Goal: Communication & Community: Answer question/provide support

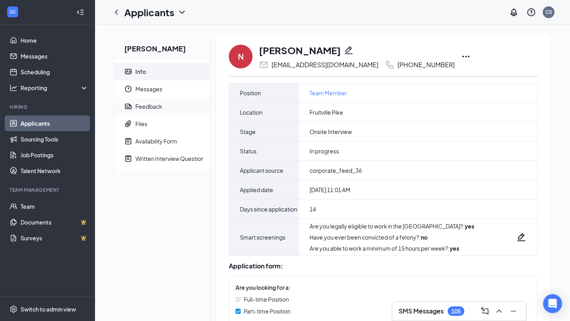
click at [150, 105] on div "Feedback" at bounding box center [148, 107] width 27 height 8
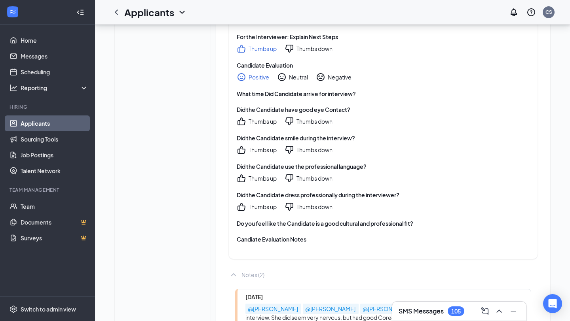
scroll to position [1513, 0]
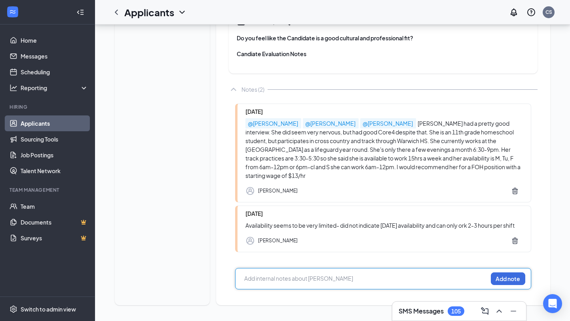
click at [307, 276] on div at bounding box center [366, 279] width 243 height 8
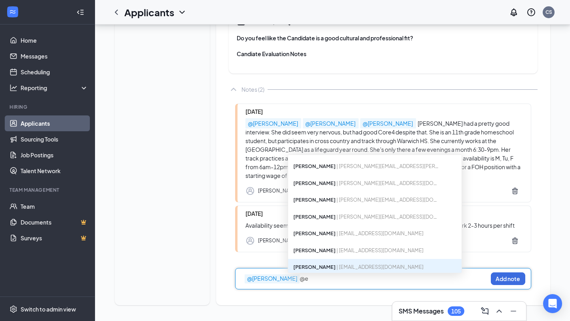
click at [310, 280] on div "@Nicole Jones @e" at bounding box center [366, 279] width 243 height 8
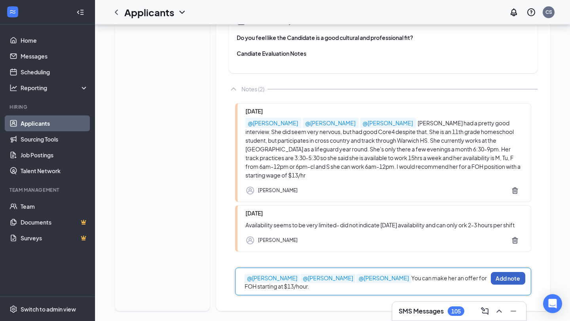
click at [499, 279] on button "Add note" at bounding box center [508, 278] width 34 height 13
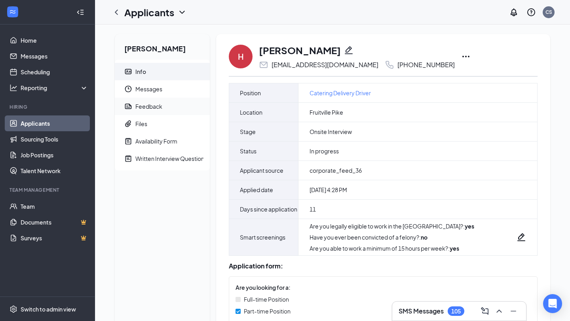
click at [143, 109] on div "Feedback" at bounding box center [148, 107] width 27 height 8
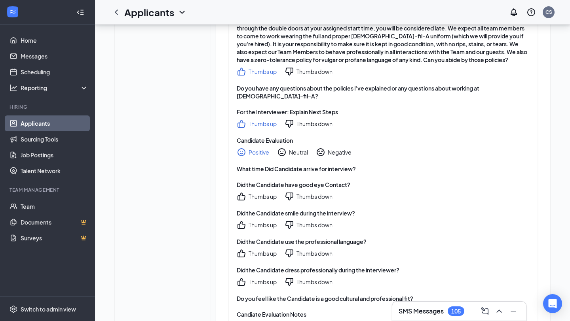
scroll to position [1672, 0]
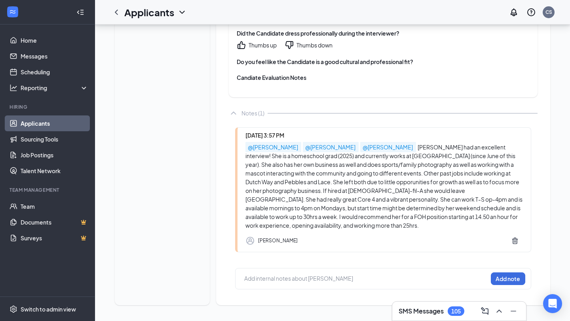
click at [285, 281] on div at bounding box center [366, 279] width 243 height 8
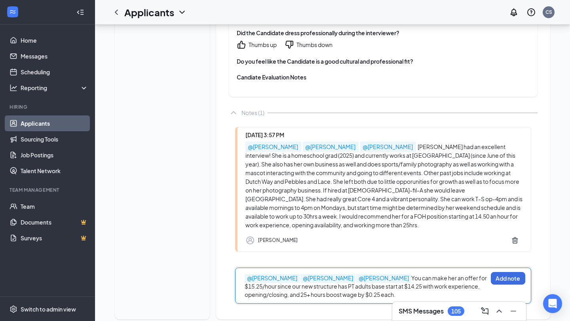
click at [278, 288] on span "You can make her an offer for $15.25/hour since our new structure has PT adults…" at bounding box center [366, 287] width 243 height 24
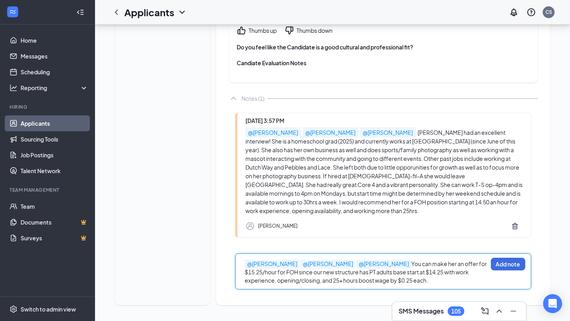
click at [447, 273] on span "You can make her an offer for $15.25/hour for FOH since our new structure has P…" at bounding box center [366, 272] width 243 height 24
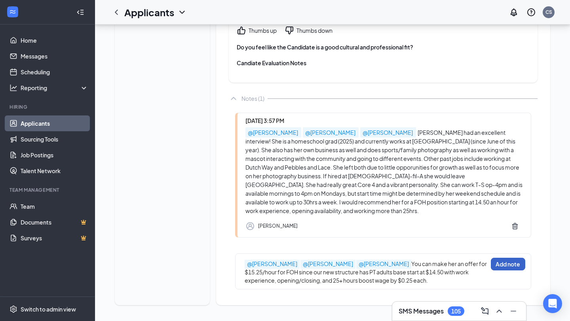
click at [506, 263] on button "Add note" at bounding box center [508, 264] width 34 height 13
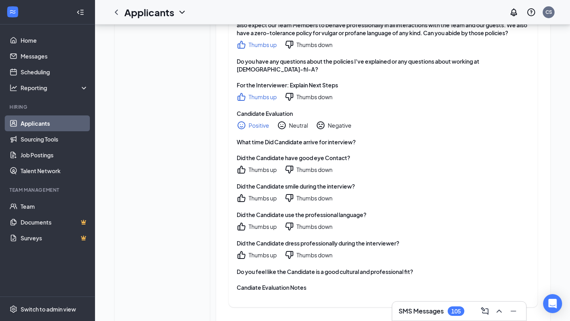
scroll to position [1444, 0]
